Goal: Information Seeking & Learning: Learn about a topic

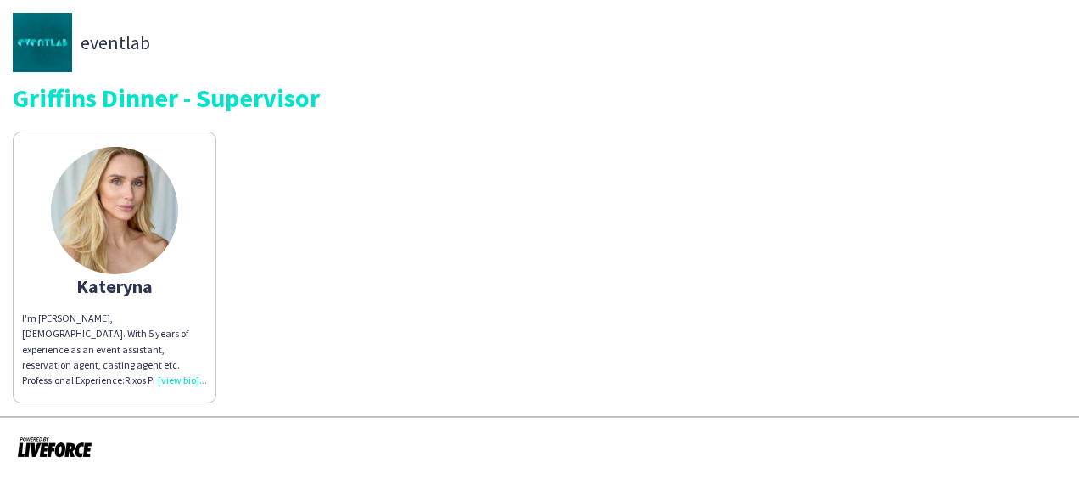
click at [178, 383] on div "I'm Kateryna Yukhno, 27 yo. With 5 years of experience as an event assistant, r…" at bounding box center [114, 349] width 185 height 77
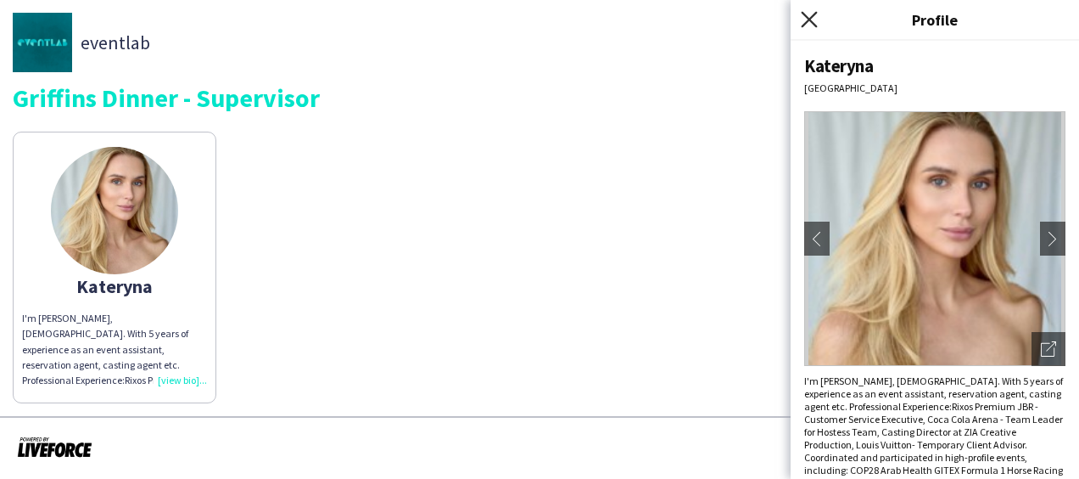
click at [811, 20] on icon "Close pop-in" at bounding box center [809, 19] width 16 height 16
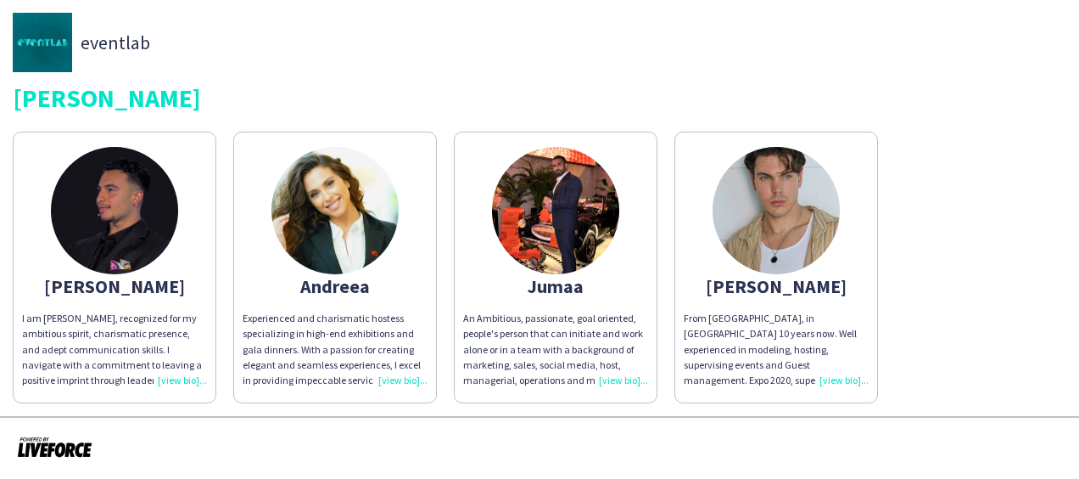
click at [616, 380] on div "An Ambitious, passionate, goal oriented, people's person that can initiate and …" at bounding box center [555, 349] width 185 height 77
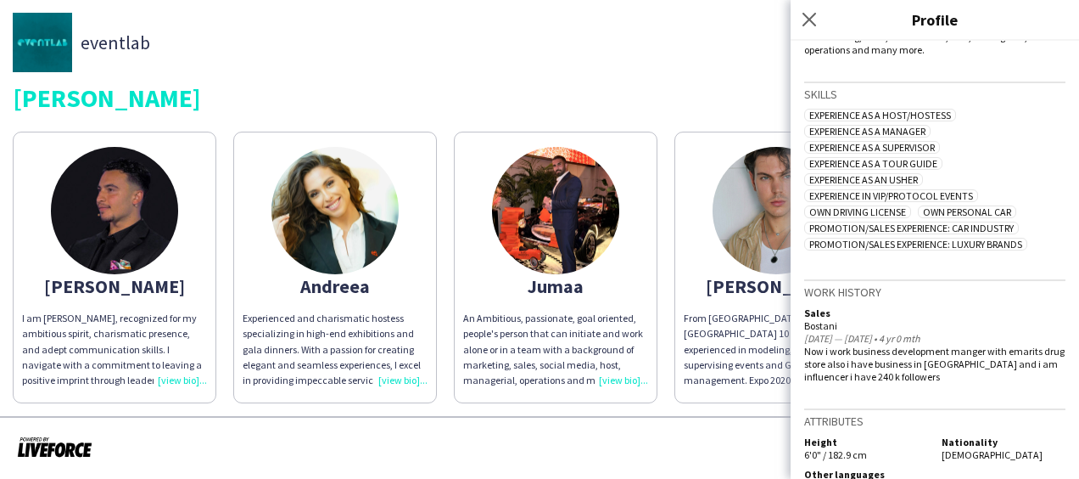
scroll to position [395, 0]
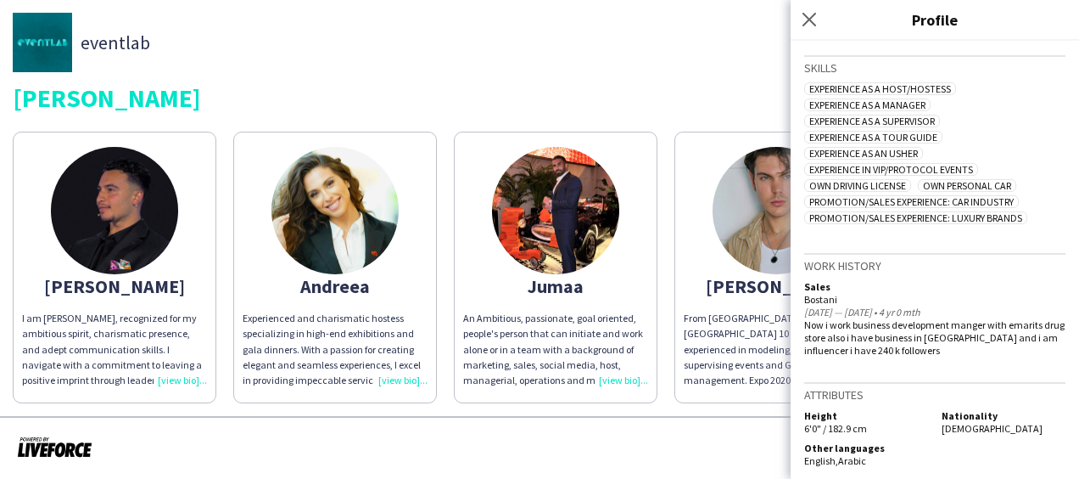
click at [617, 70] on div "eventlab" at bounding box center [540, 42] width 1054 height 59
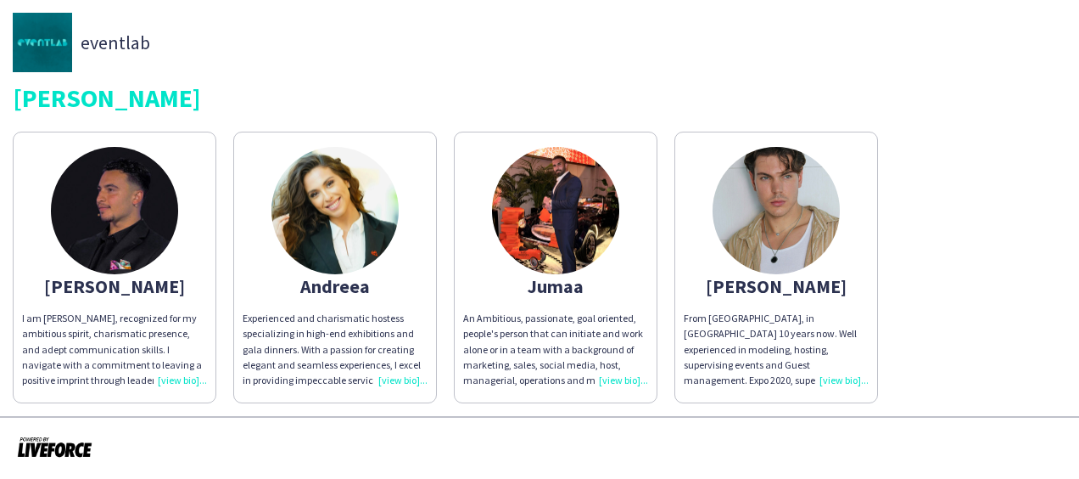
click at [966, 285] on div "[PERSON_NAME] I am [PERSON_NAME], recognized for my ambitious spirit, charismat…" at bounding box center [540, 263] width 1054 height 280
